Goal: Task Accomplishment & Management: Use online tool/utility

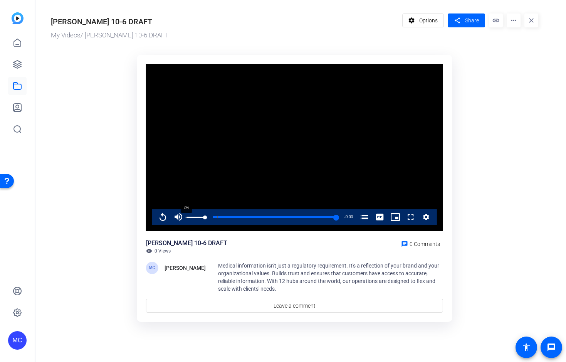
click at [186, 219] on div "2%" at bounding box center [195, 216] width 19 height 15
click at [193, 219] on div "24%" at bounding box center [195, 216] width 19 height 15
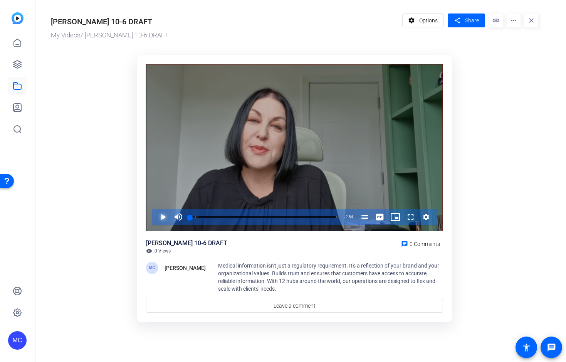
click at [155, 214] on span "Video Player" at bounding box center [155, 216] width 0 height 15
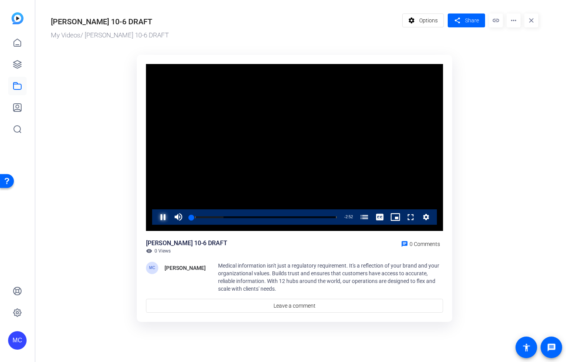
click at [155, 214] on span "Video Player" at bounding box center [155, 216] width 0 height 15
click at [534, 220] on ktd-grid "Video Player is loading. Play Video Play Mute Current Time 0:02 / Duration 2:54…" at bounding box center [295, 189] width 488 height 278
click at [155, 218] on span "Video Player" at bounding box center [155, 216] width 0 height 15
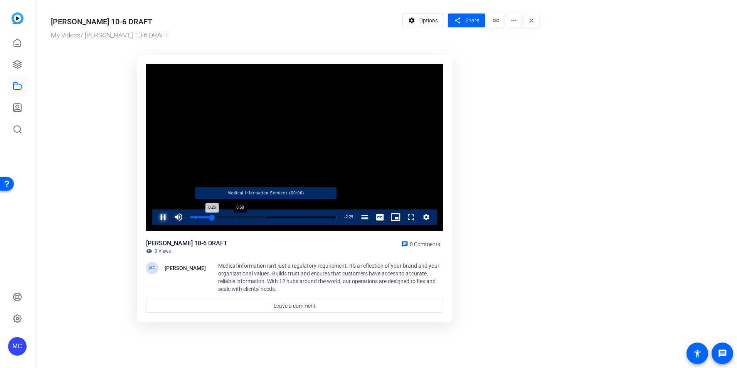
click at [240, 216] on div "Loaded : 52.37% 0:58 0:26 Medical Information Services (00:06)" at bounding box center [263, 217] width 147 height 2
click at [227, 221] on div "Progress Bar" at bounding box center [263, 222] width 147 height 6
click at [324, 217] on div "Loaded : 80.87% 2:38 1:18 Medical Information Services (00:06)" at bounding box center [263, 217] width 147 height 2
click at [331, 217] on div "Loaded : 91.90% 2:46 2:39 Medical Information Services (00:06)" at bounding box center [263, 217] width 147 height 2
click at [248, 218] on div "Loaded : 100.00% 1:08 2:54 Medical Information Services (00:06)" at bounding box center [263, 217] width 147 height 2
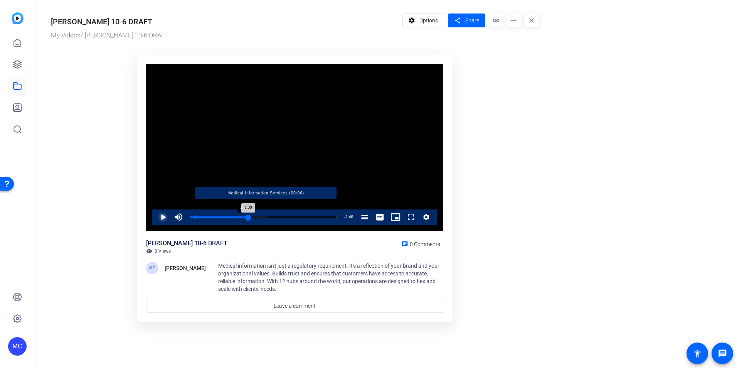
click at [244, 218] on div "Loaded : 52.37% 1:03 1:08 Medical Information Services (00:06)" at bounding box center [263, 217] width 147 height 2
click at [235, 219] on div "Progress Bar" at bounding box center [263, 222] width 147 height 6
click at [228, 219] on div "Loaded : 0.00% 0:46 0:53 Medical Information Services (00:06)" at bounding box center [263, 216] width 155 height 15
click at [247, 218] on div "Loaded : 34.90% 1:05 0:45 Medical Information Services (00:06)" at bounding box center [263, 216] width 155 height 15
click at [255, 218] on div "Progress Bar" at bounding box center [265, 217] width 141 height 4
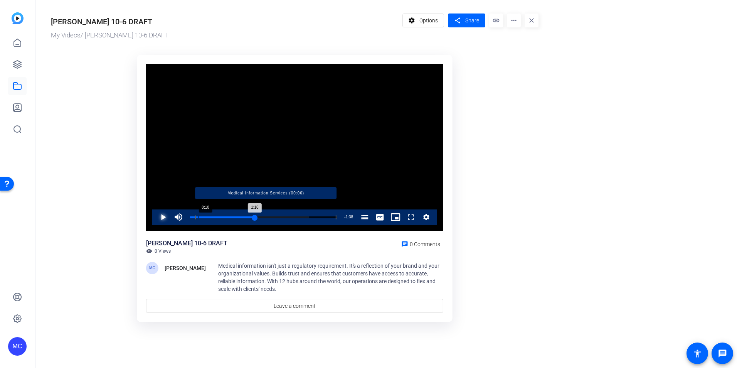
click at [198, 218] on div "Progress Bar" at bounding box center [225, 217] width 60 height 4
click at [220, 218] on div "Progress Bar" at bounding box center [265, 217] width 141 height 4
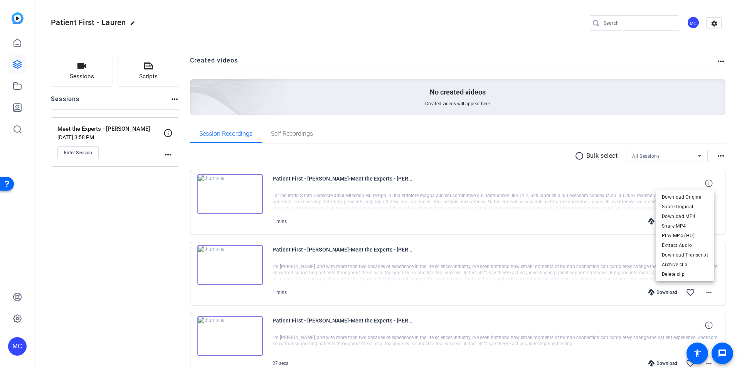
scroll to position [40, 0]
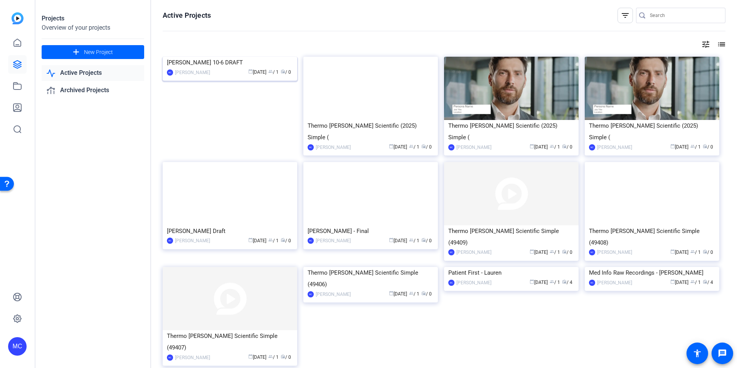
click at [212, 68] on div "[PERSON_NAME] 10-6 DRAFT" at bounding box center [230, 63] width 126 height 12
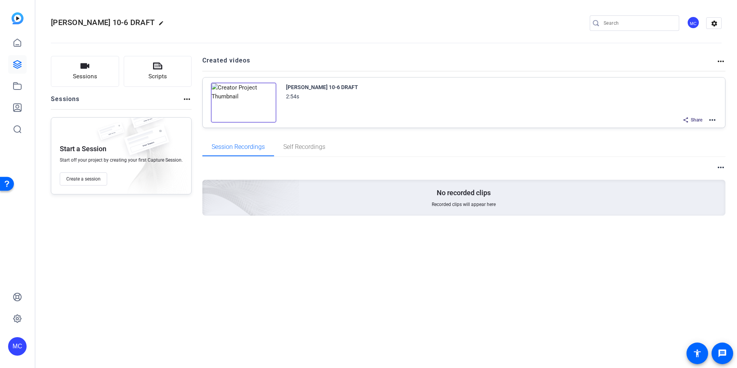
click at [712, 119] on mat-icon "more_horiz" at bounding box center [712, 119] width 9 height 9
click at [676, 131] on span "Edit in Creator" at bounding box center [684, 129] width 54 height 9
